Goal: Complete application form

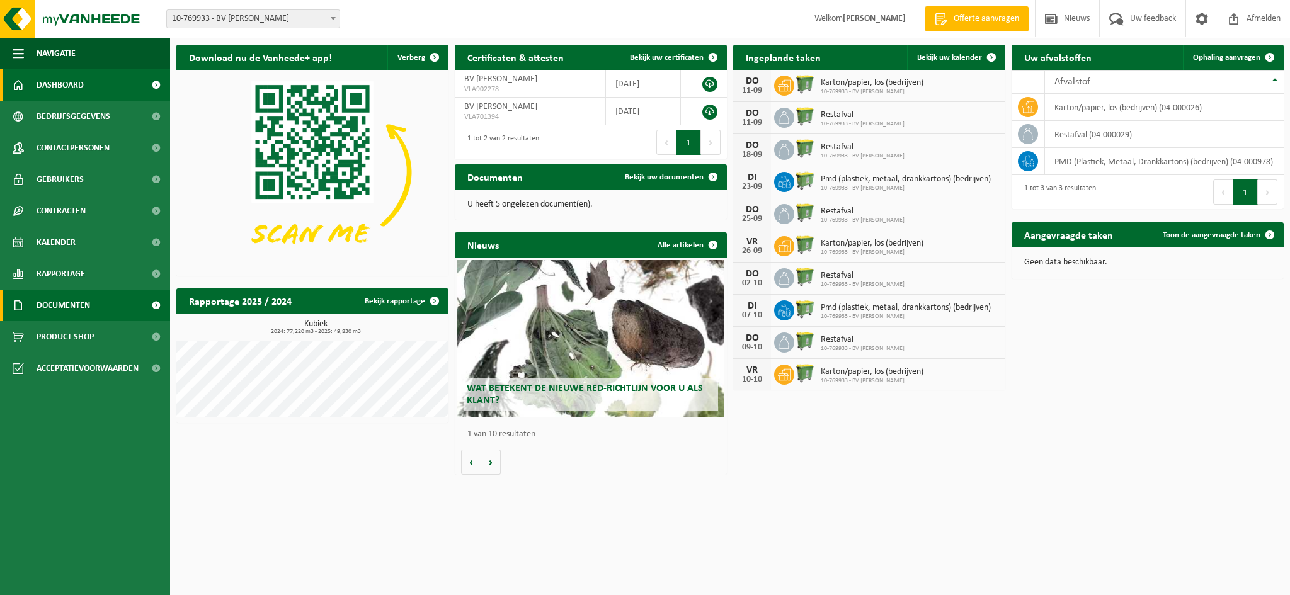
click at [74, 308] on span "Documenten" at bounding box center [64, 305] width 54 height 31
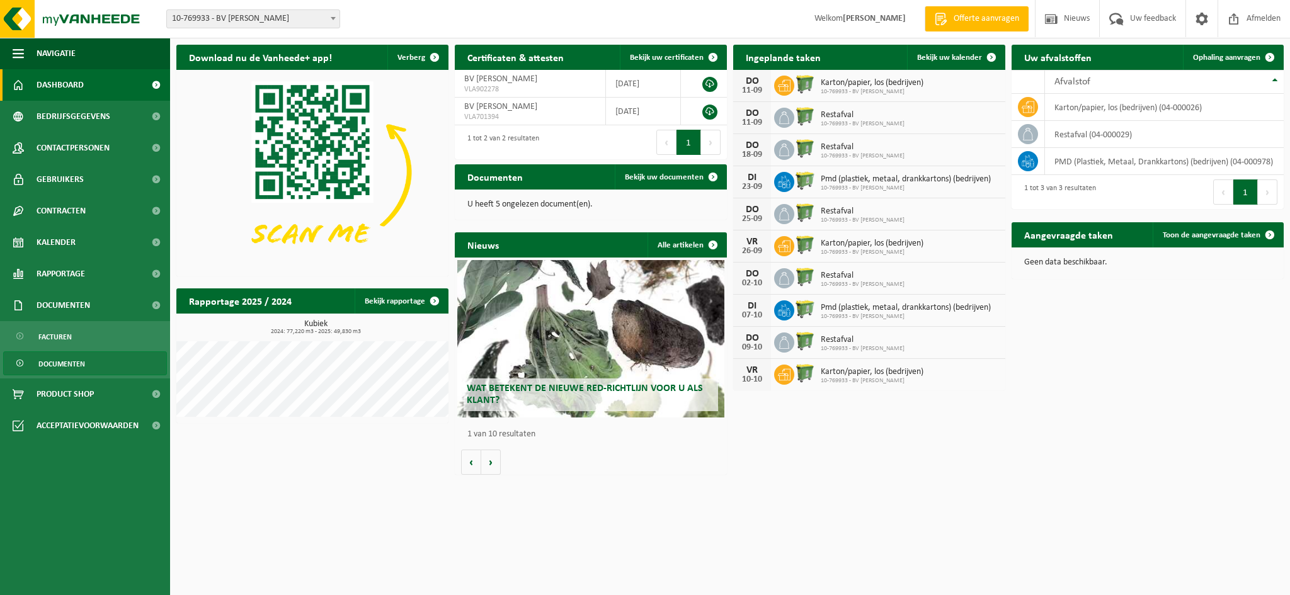
click at [72, 365] on span "Documenten" at bounding box center [61, 364] width 47 height 24
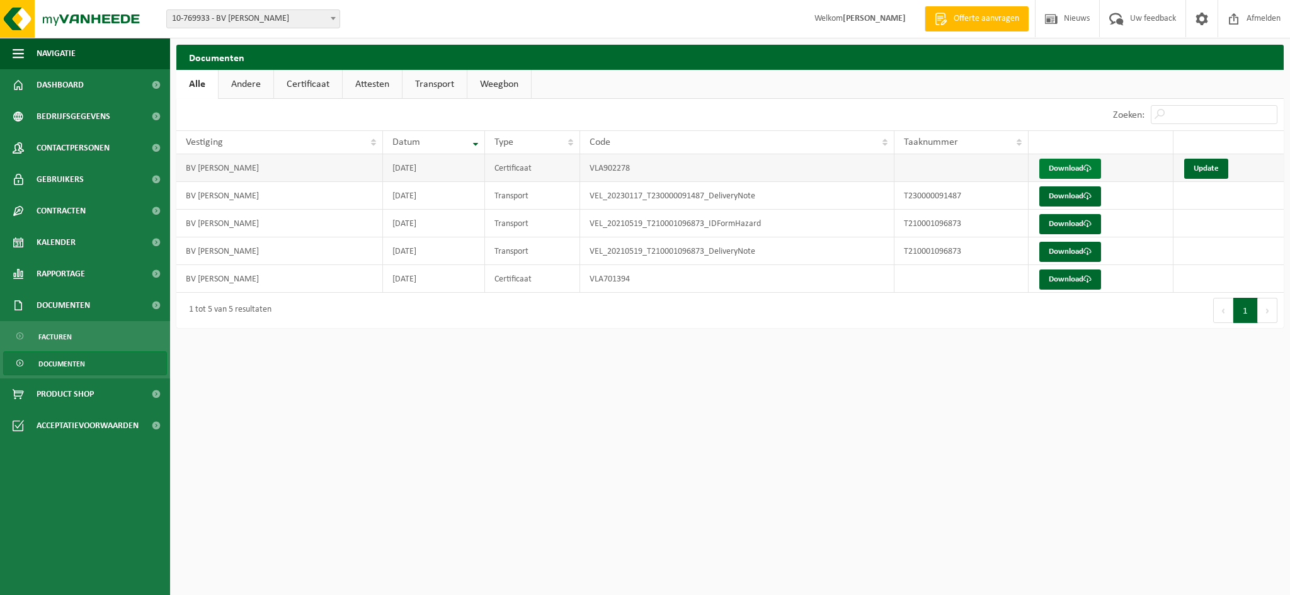
click at [1073, 168] on link "Download" at bounding box center [1070, 169] width 62 height 20
click at [89, 363] on link "Documenten" at bounding box center [85, 363] width 164 height 24
click at [1212, 169] on link "Update" at bounding box center [1206, 169] width 44 height 20
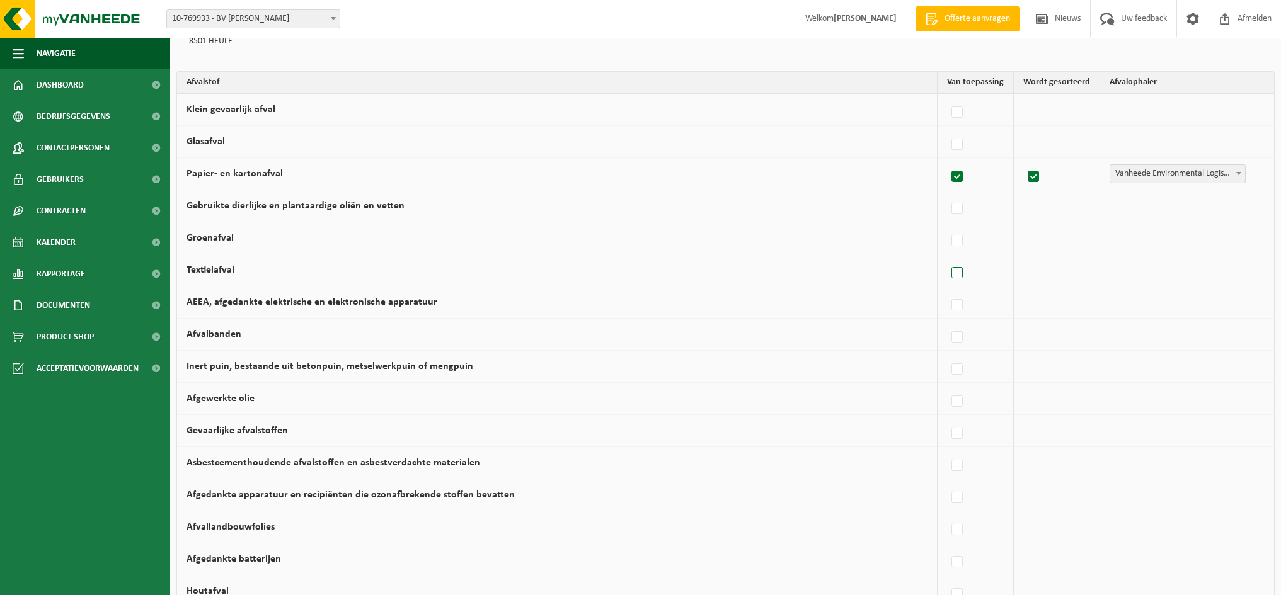
scroll to position [189, 0]
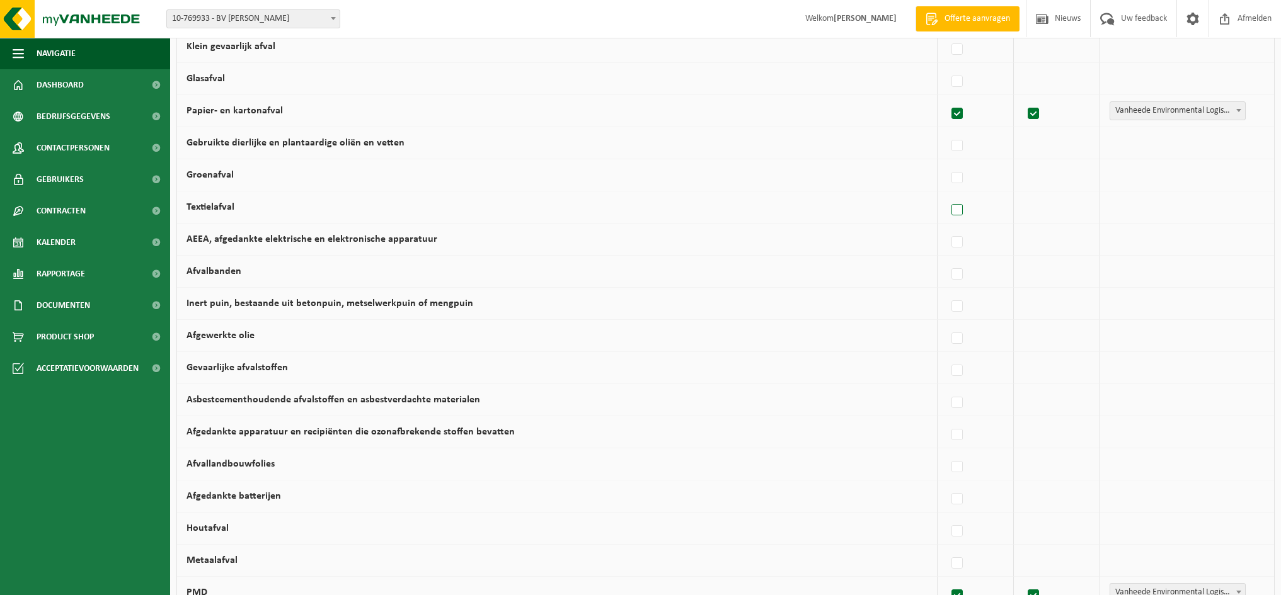
click at [960, 212] on label at bounding box center [958, 210] width 18 height 19
click at [947, 195] on input "Textielafval" at bounding box center [946, 194] width 1 height 1
checkbox input "true"
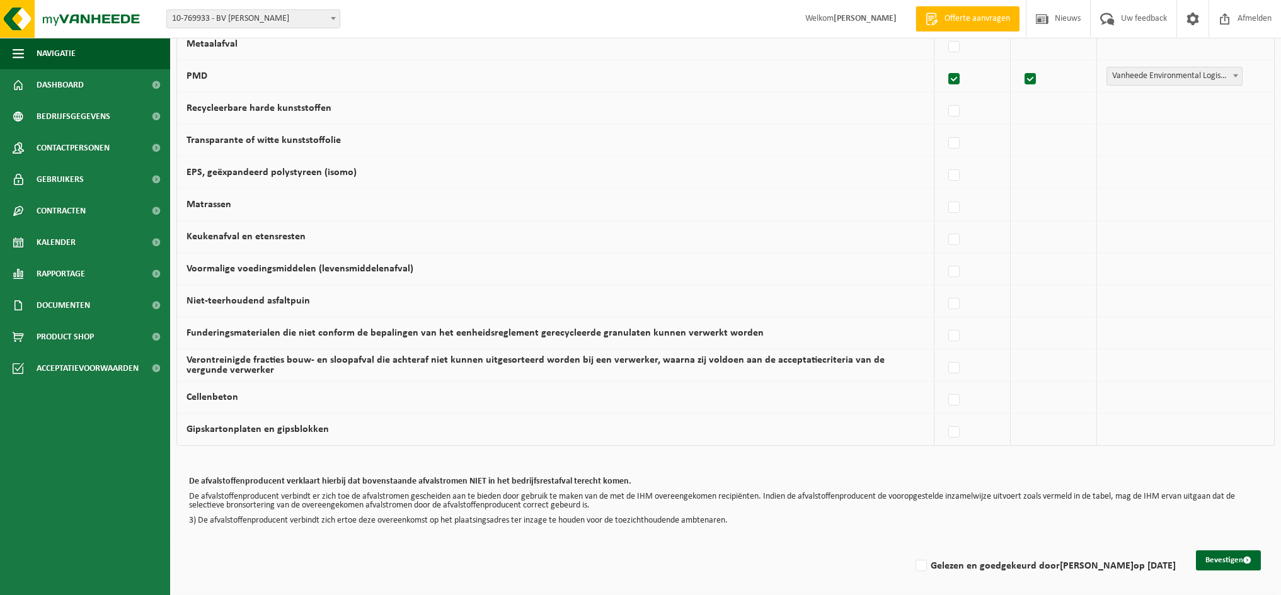
scroll to position [711, 0]
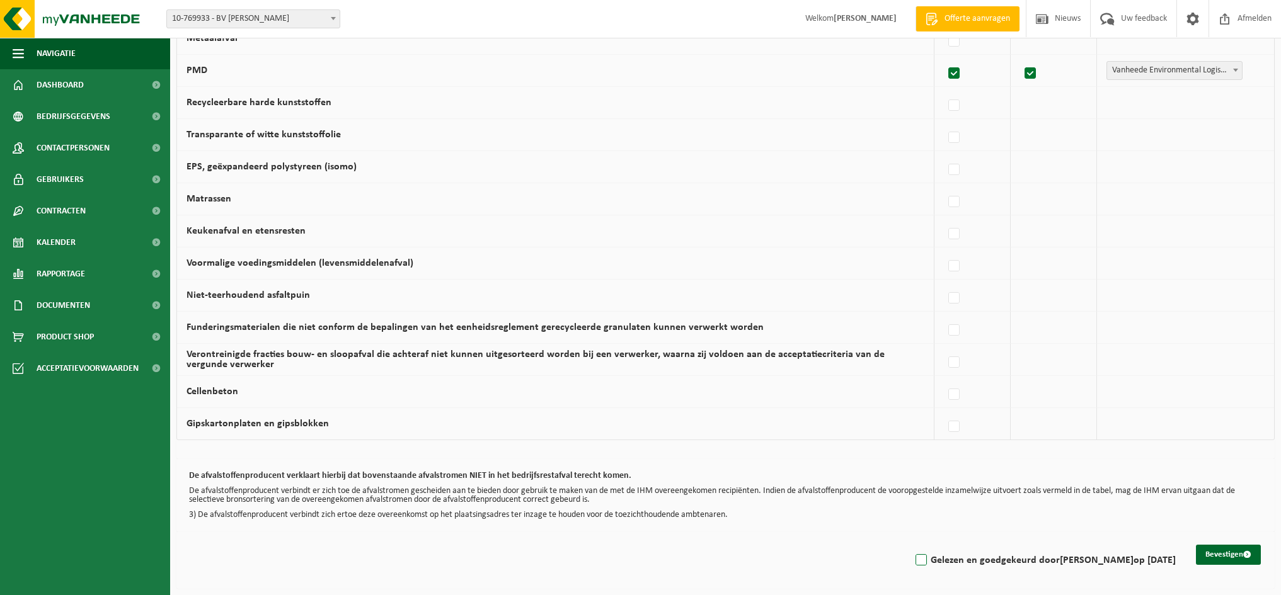
click at [986, 562] on label "Gelezen en goedgekeurd door BART VUYLSTEKE op 11/09/25" at bounding box center [1044, 560] width 263 height 19
click at [911, 545] on input "Gelezen en goedgekeurd door BART VUYLSTEKE op 11/09/25" at bounding box center [910, 544] width 1 height 1
checkbox input "true"
click at [1219, 546] on button "Bevestigen" at bounding box center [1228, 555] width 65 height 20
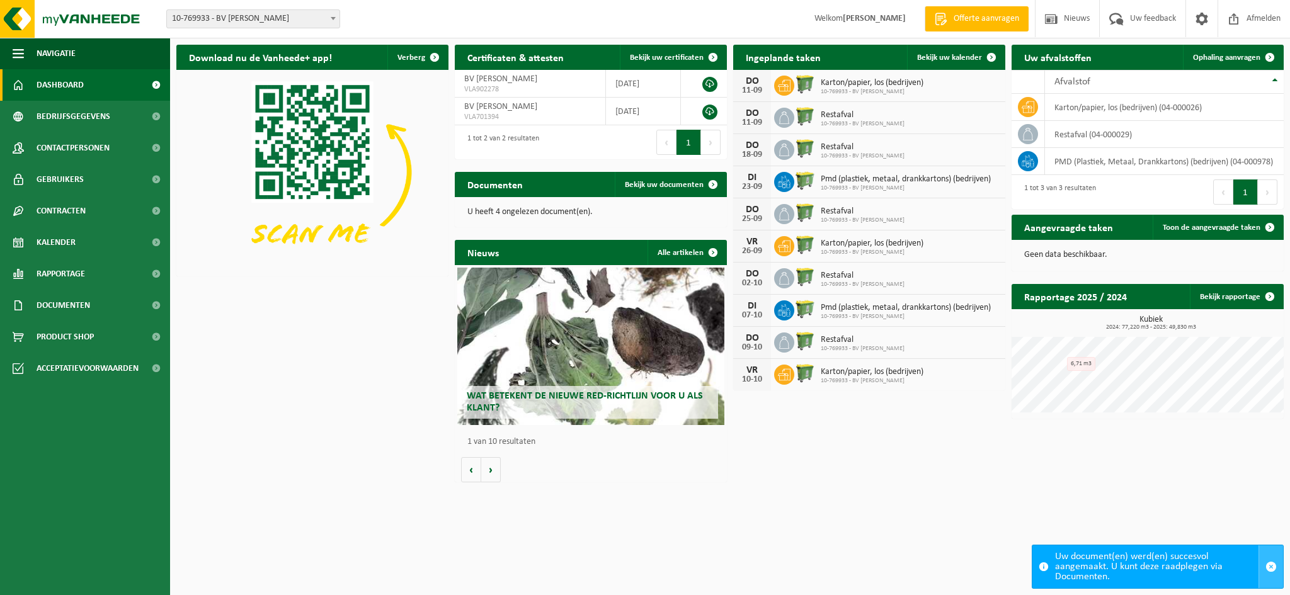
click at [1269, 565] on span "button" at bounding box center [1270, 566] width 11 height 11
